Goal: Find contact information: Find contact information

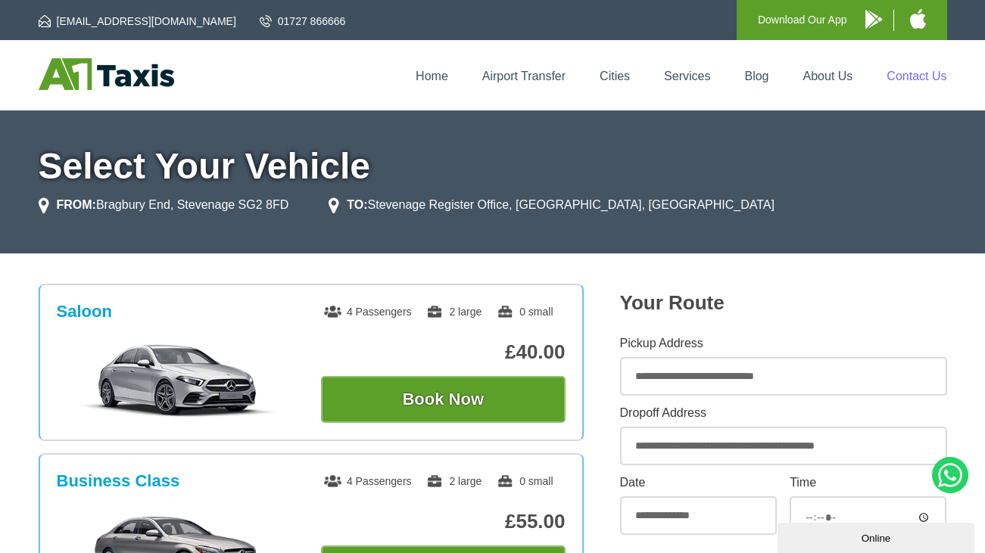
click at [920, 76] on link "Contact Us" at bounding box center [916, 76] width 60 height 13
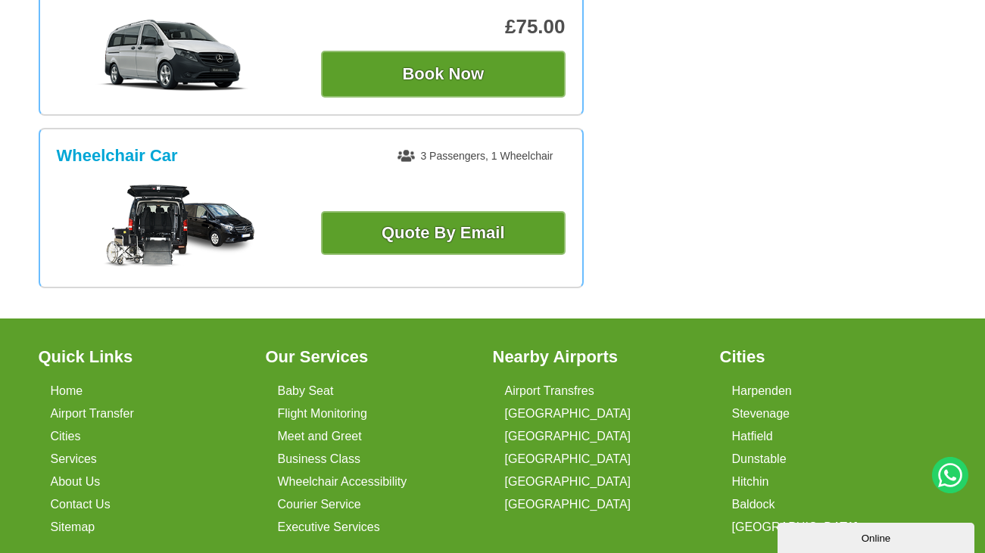
scroll to position [1007, 0]
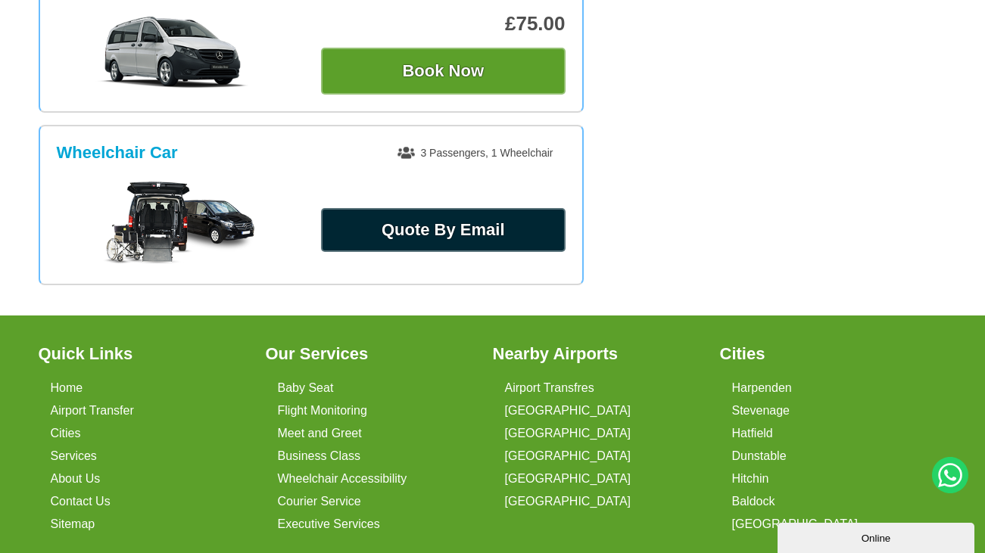
click at [388, 252] on link "Quote By Email" at bounding box center [443, 230] width 245 height 44
